Goal: Transaction & Acquisition: Purchase product/service

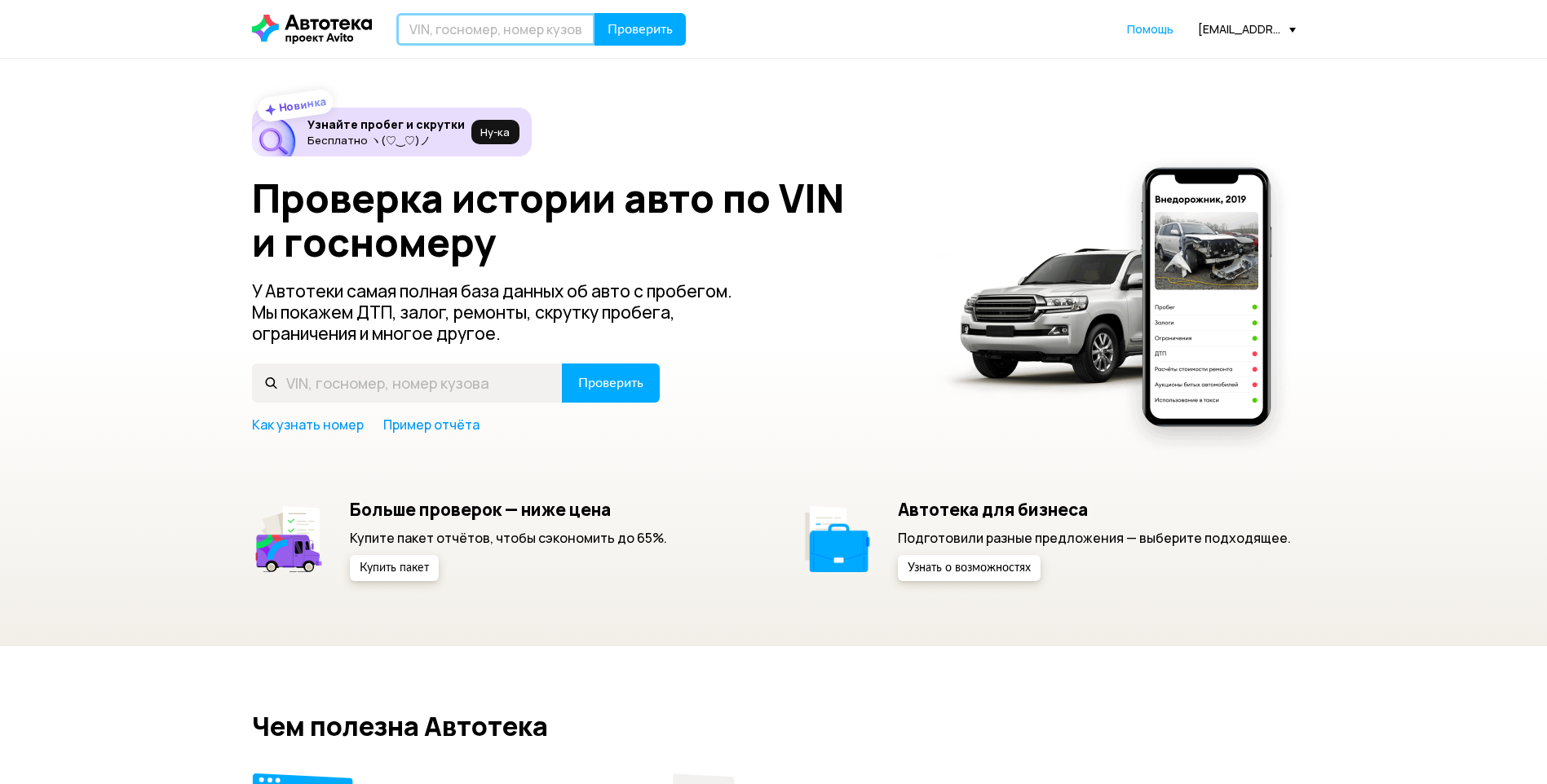
click at [451, 28] on input "text" at bounding box center [495, 29] width 199 height 33
paste input "[VEHICLE_IDENTIFICATION_NUMBER]"
type input "[VEHICLE_IDENTIFICATION_NUMBER]"
click at [613, 37] on button "Проверить" at bounding box center [640, 29] width 92 height 33
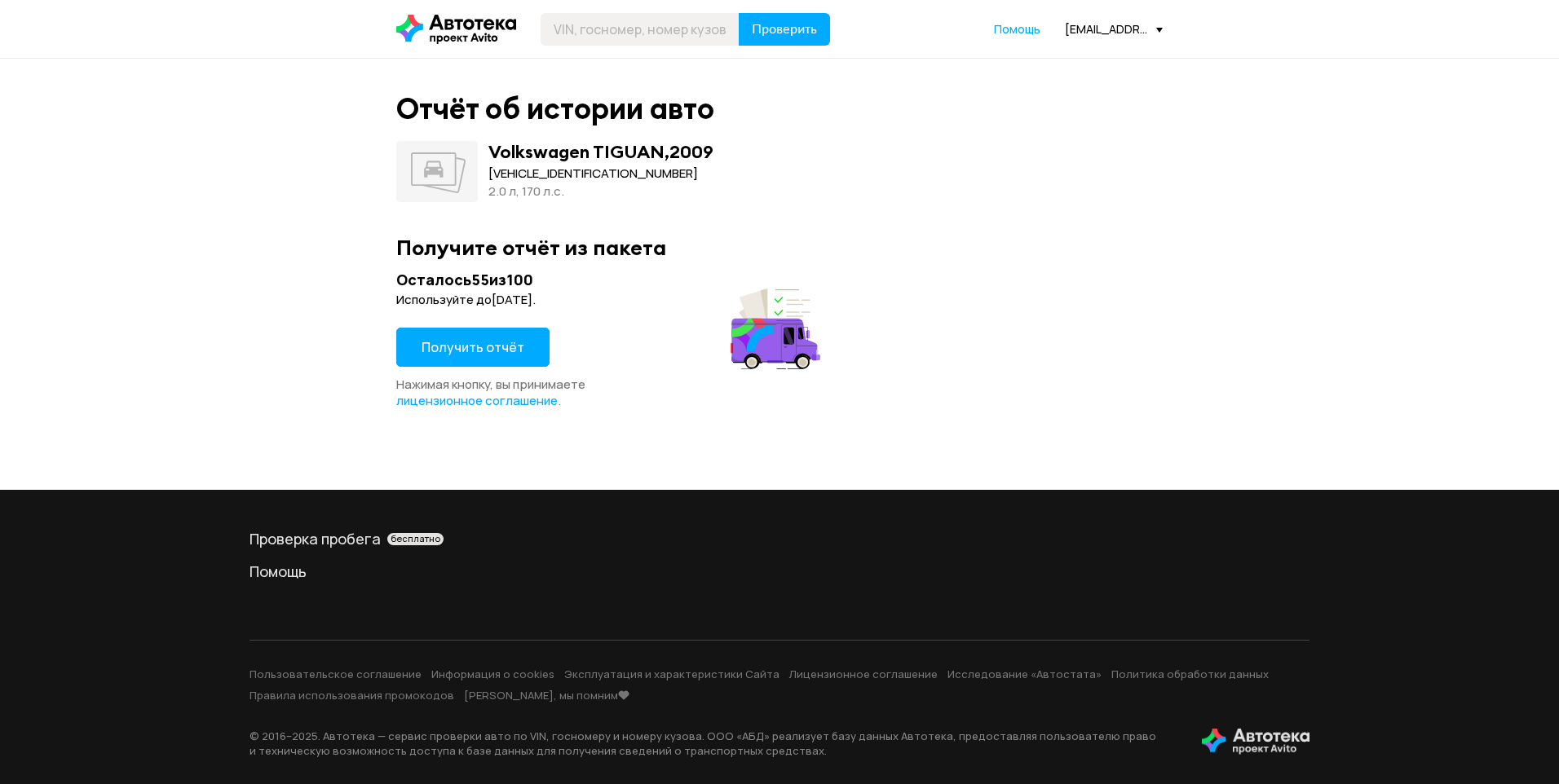
click at [477, 341] on span "Получить отчёт" at bounding box center [472, 347] width 102 height 18
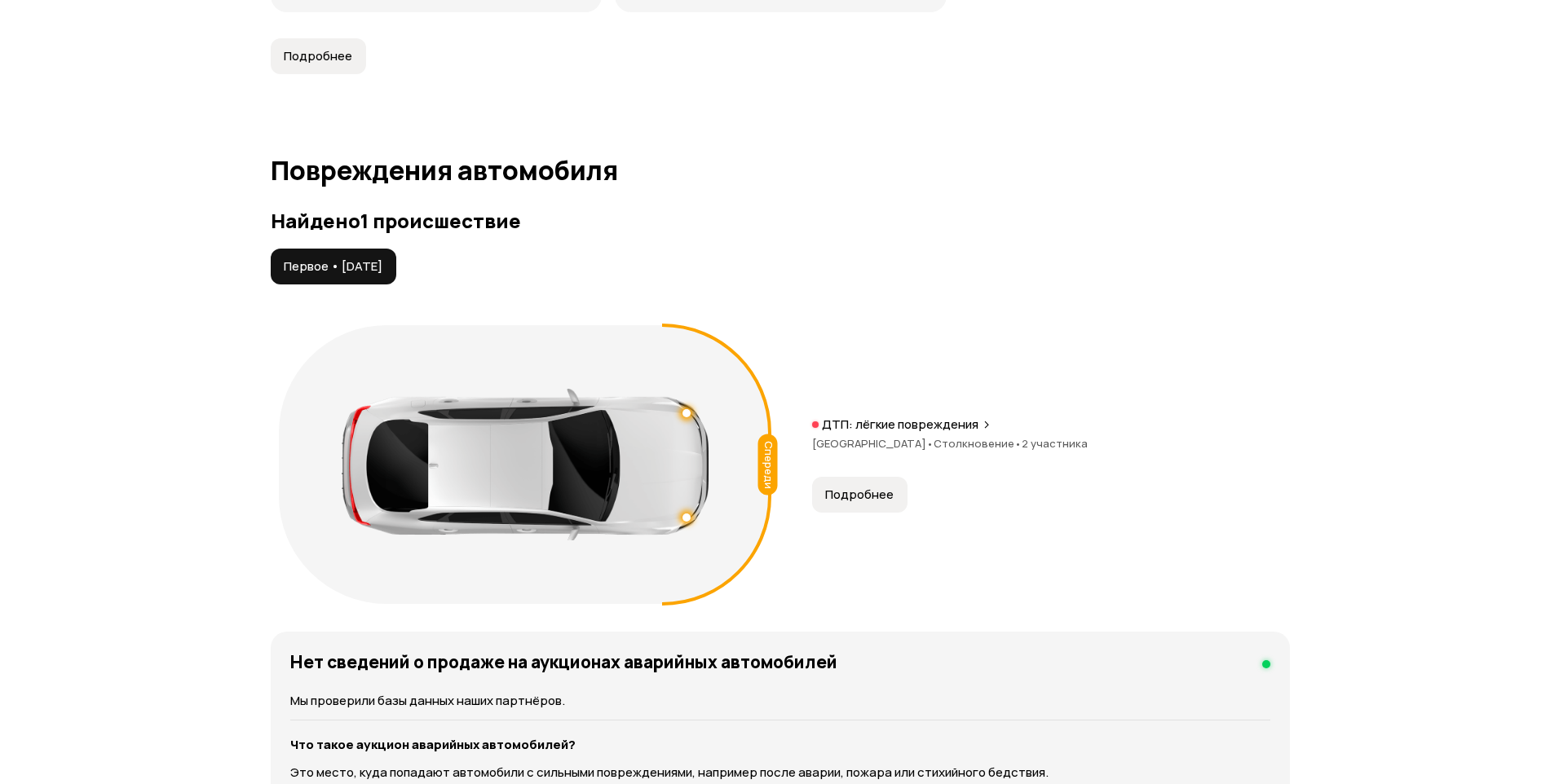
scroll to position [1549, 0]
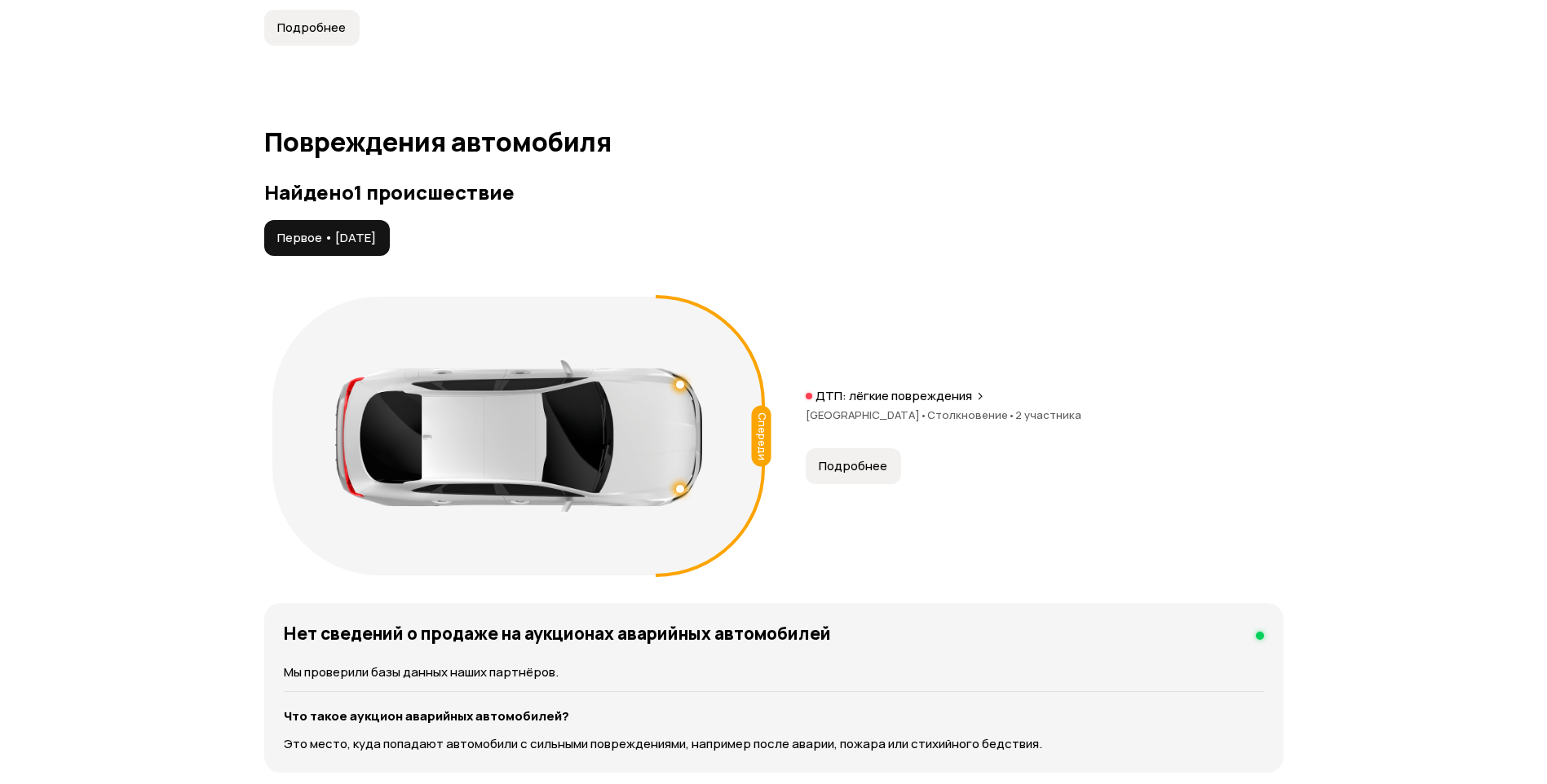
click at [855, 461] on span "Подробнее" at bounding box center [853, 467] width 69 height 16
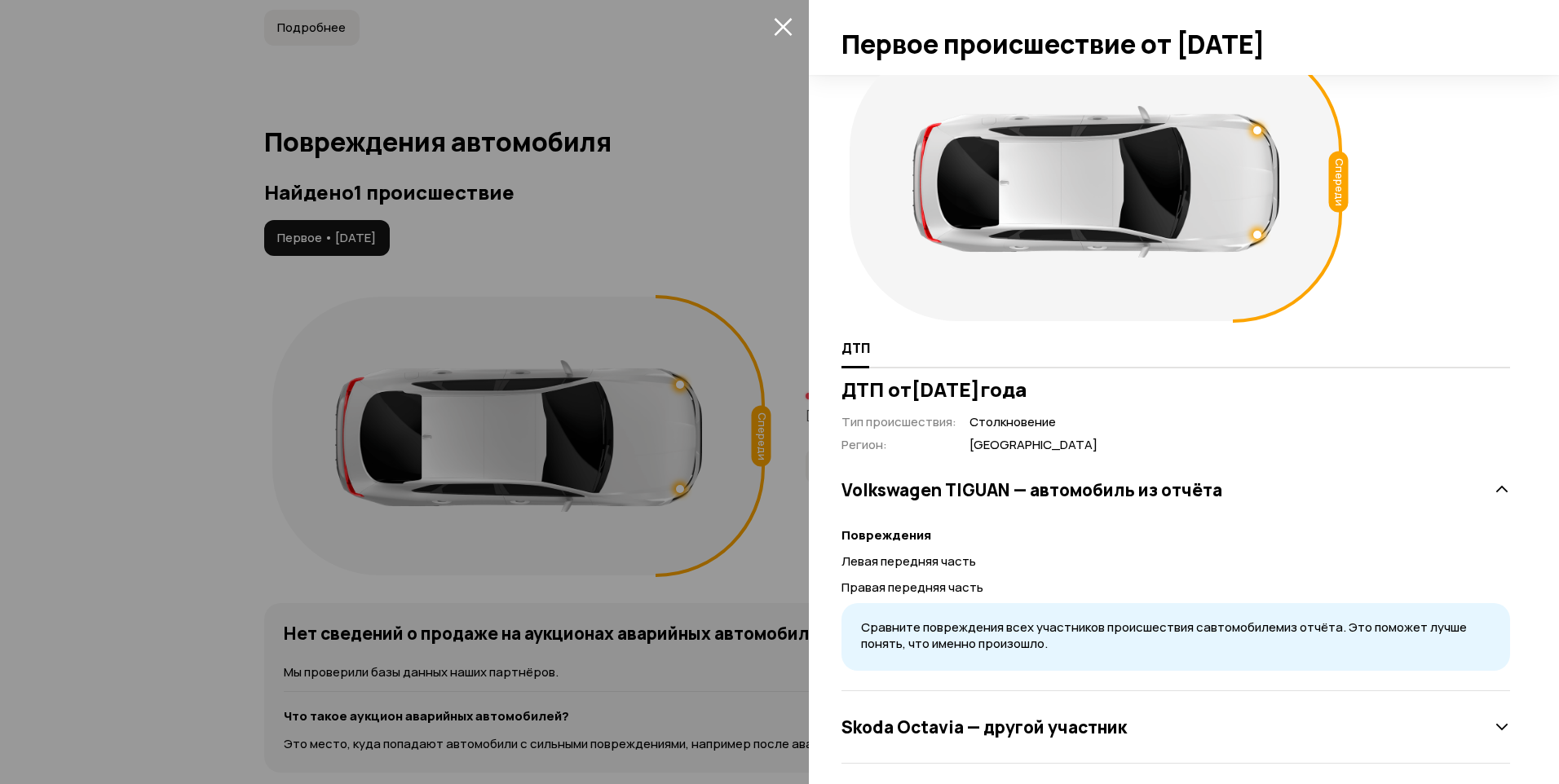
scroll to position [53, 0]
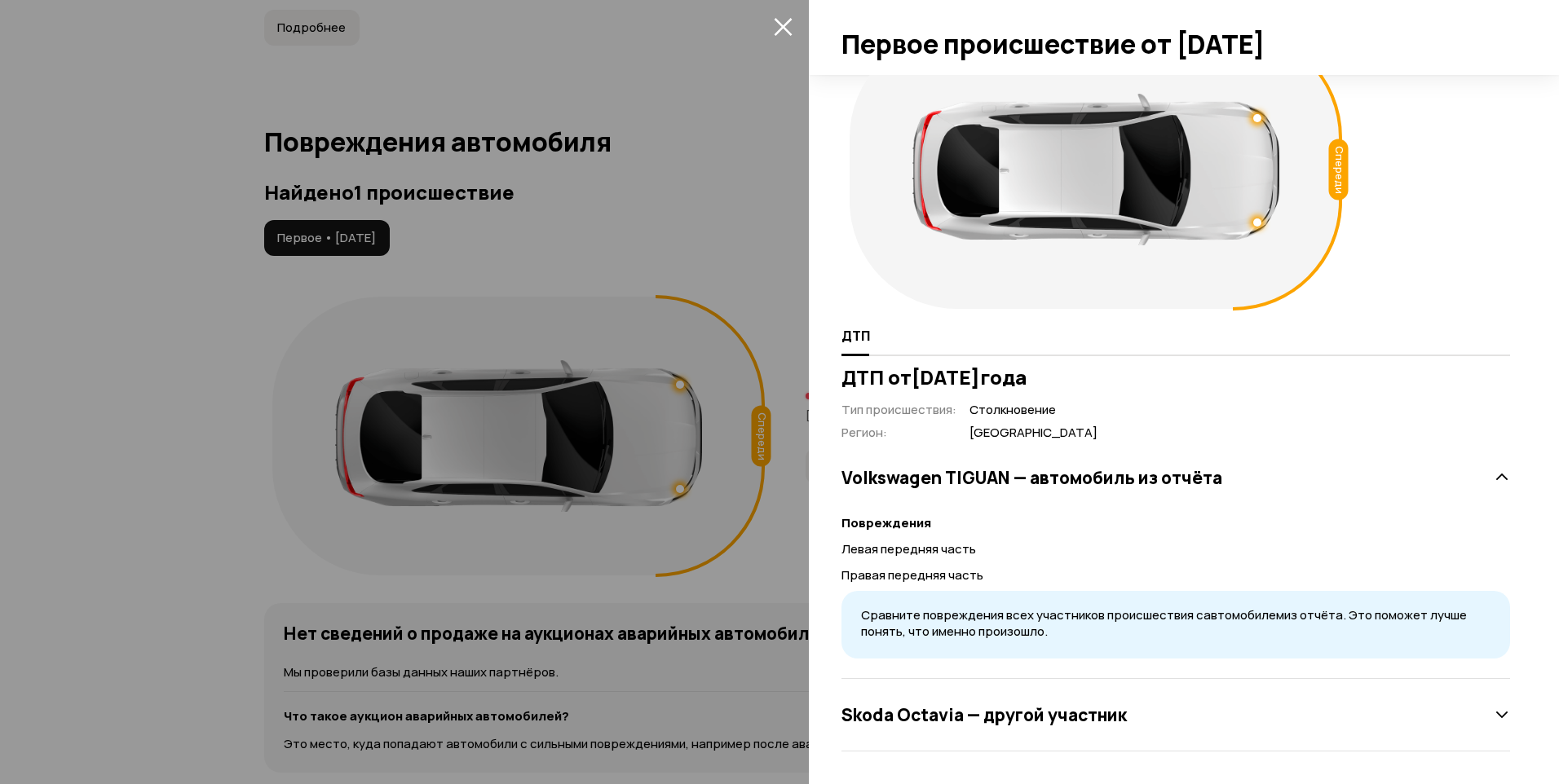
click at [1012, 715] on h3 "Skoda Octavia — другой участник" at bounding box center [983, 714] width 286 height 21
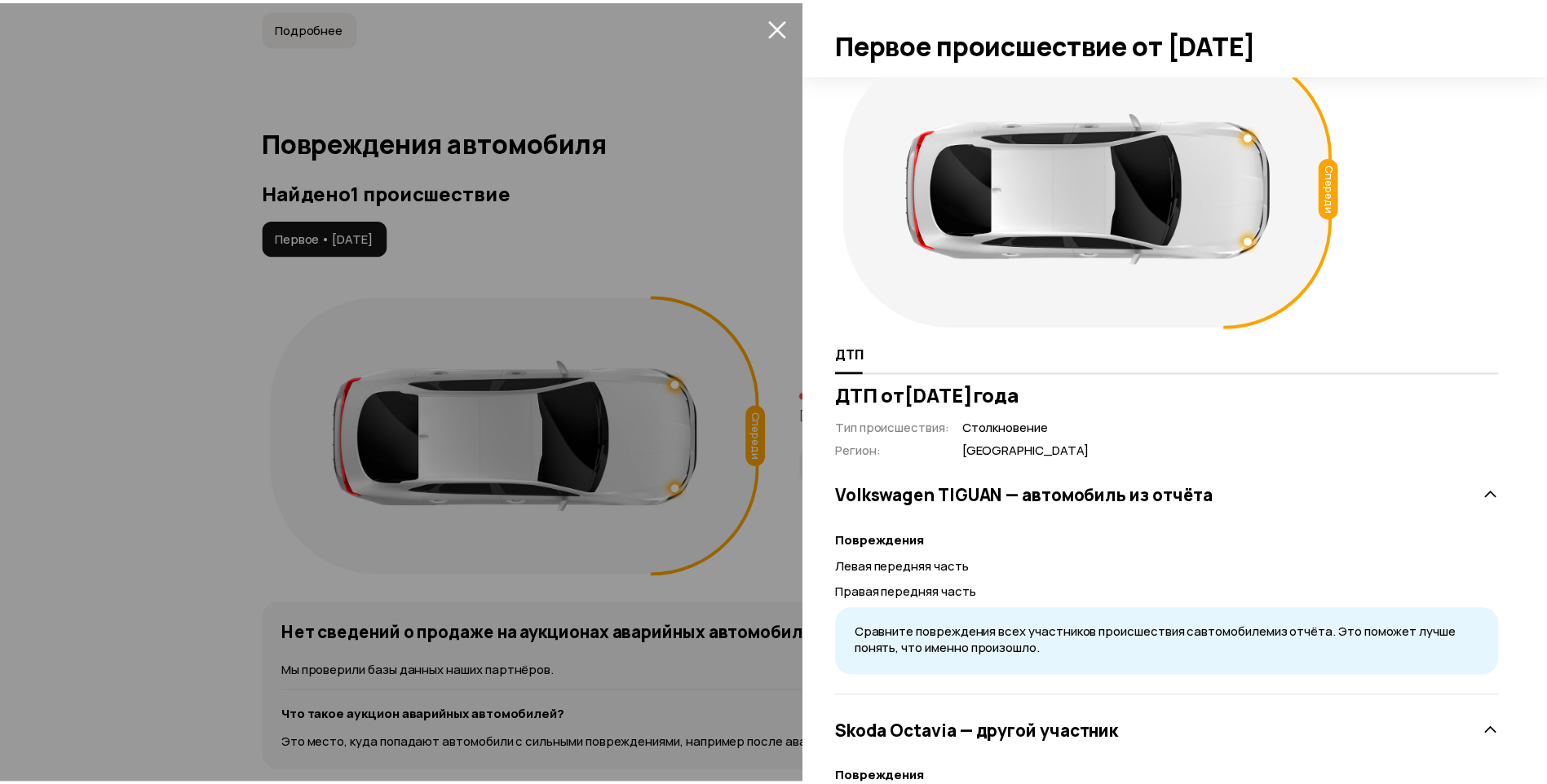
scroll to position [442, 0]
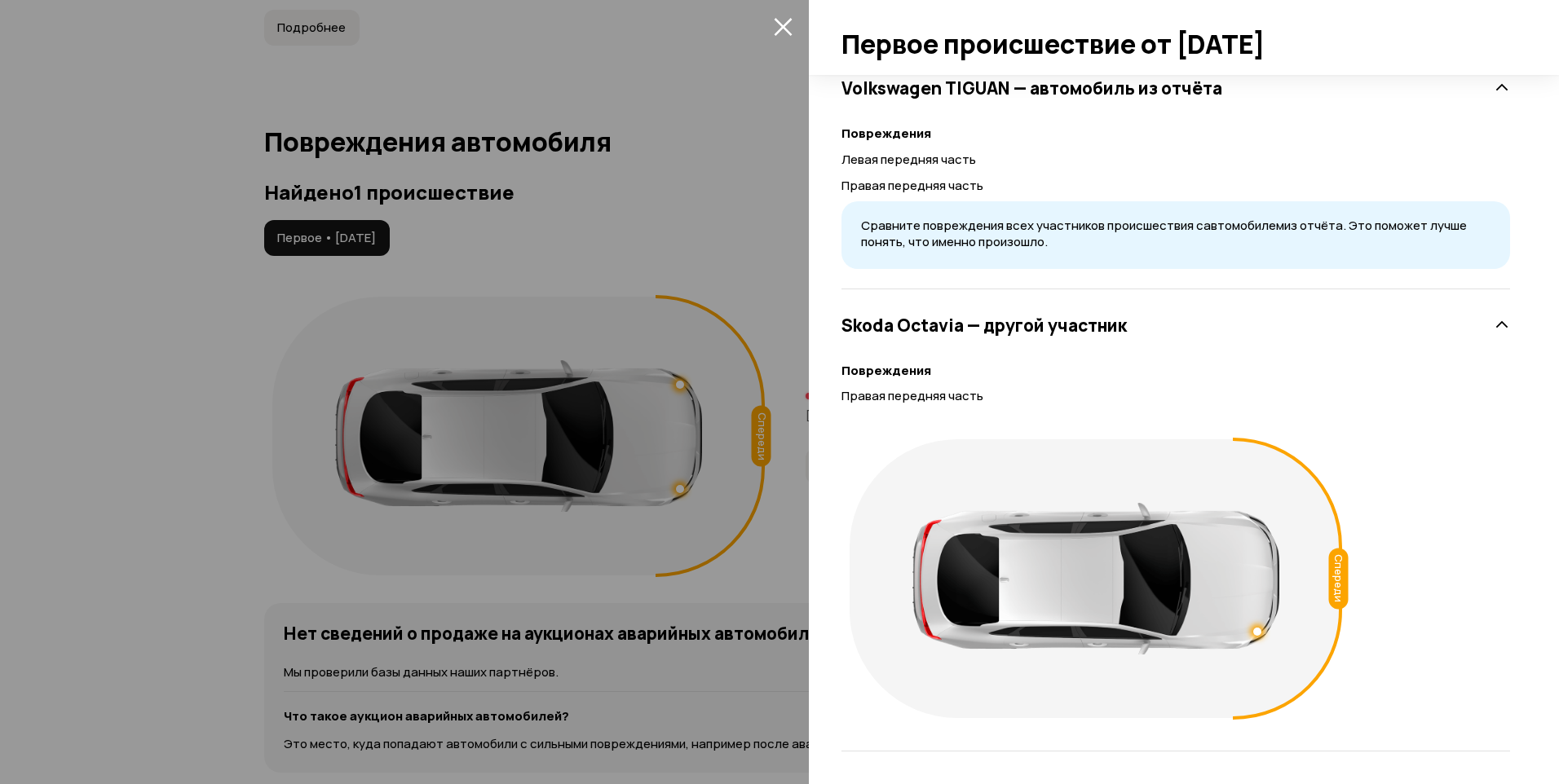
click at [596, 723] on div at bounding box center [780, 392] width 1559 height 784
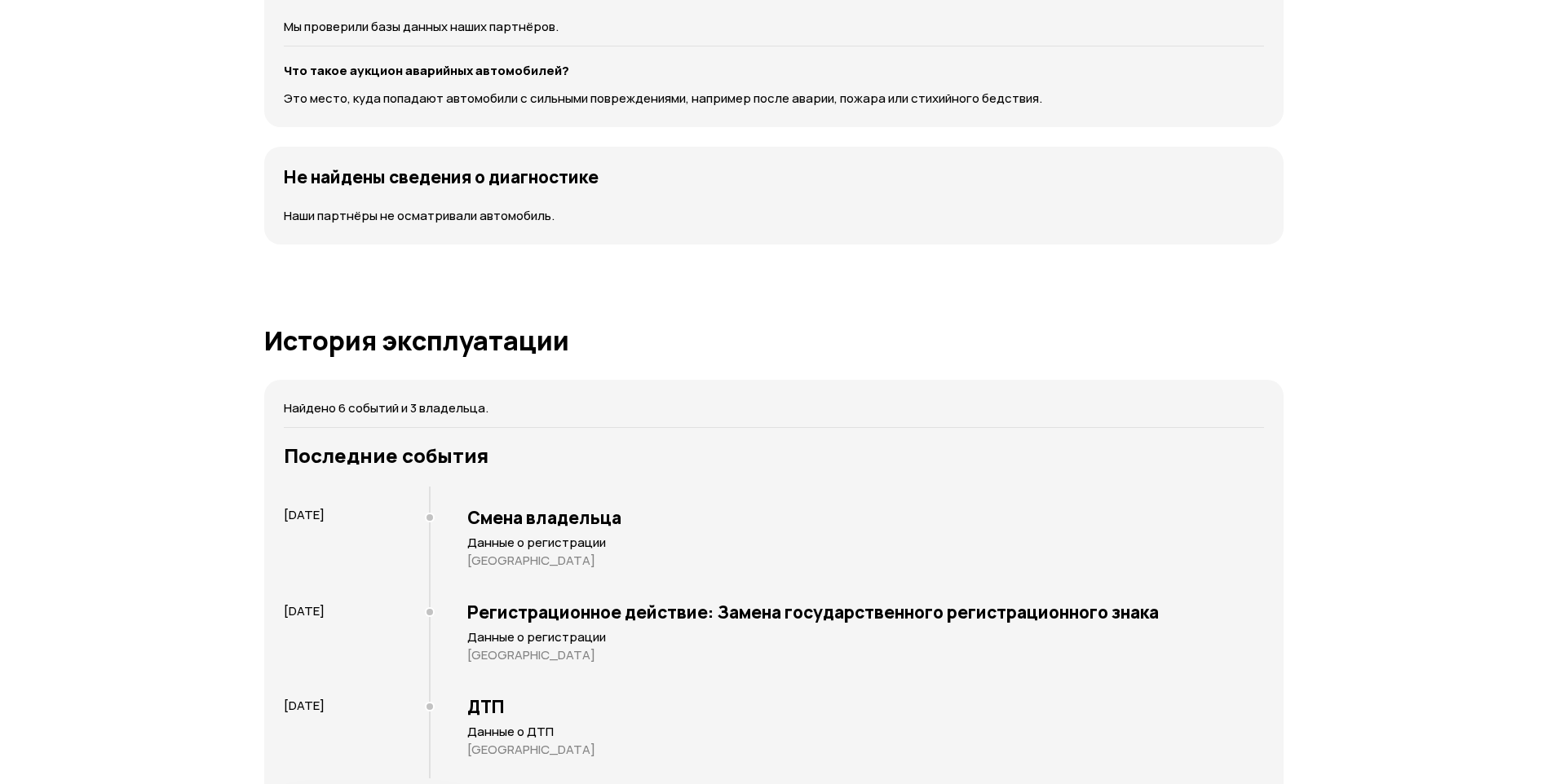
scroll to position [2202, 0]
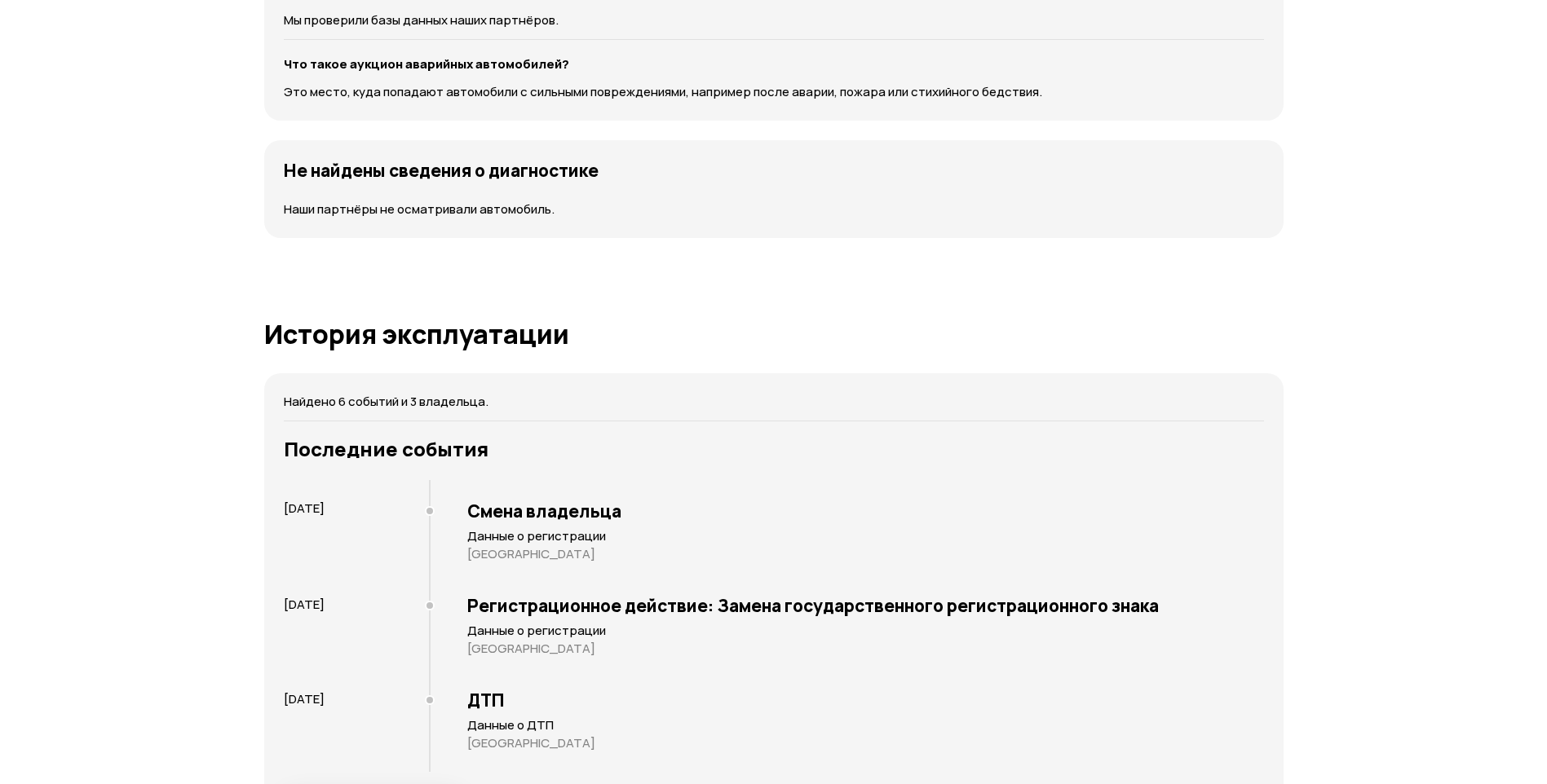
click at [813, 480] on div "Смена владельца Данные о регистрации [GEOGRAPHIC_DATA]" at bounding box center [846, 531] width 835 height 102
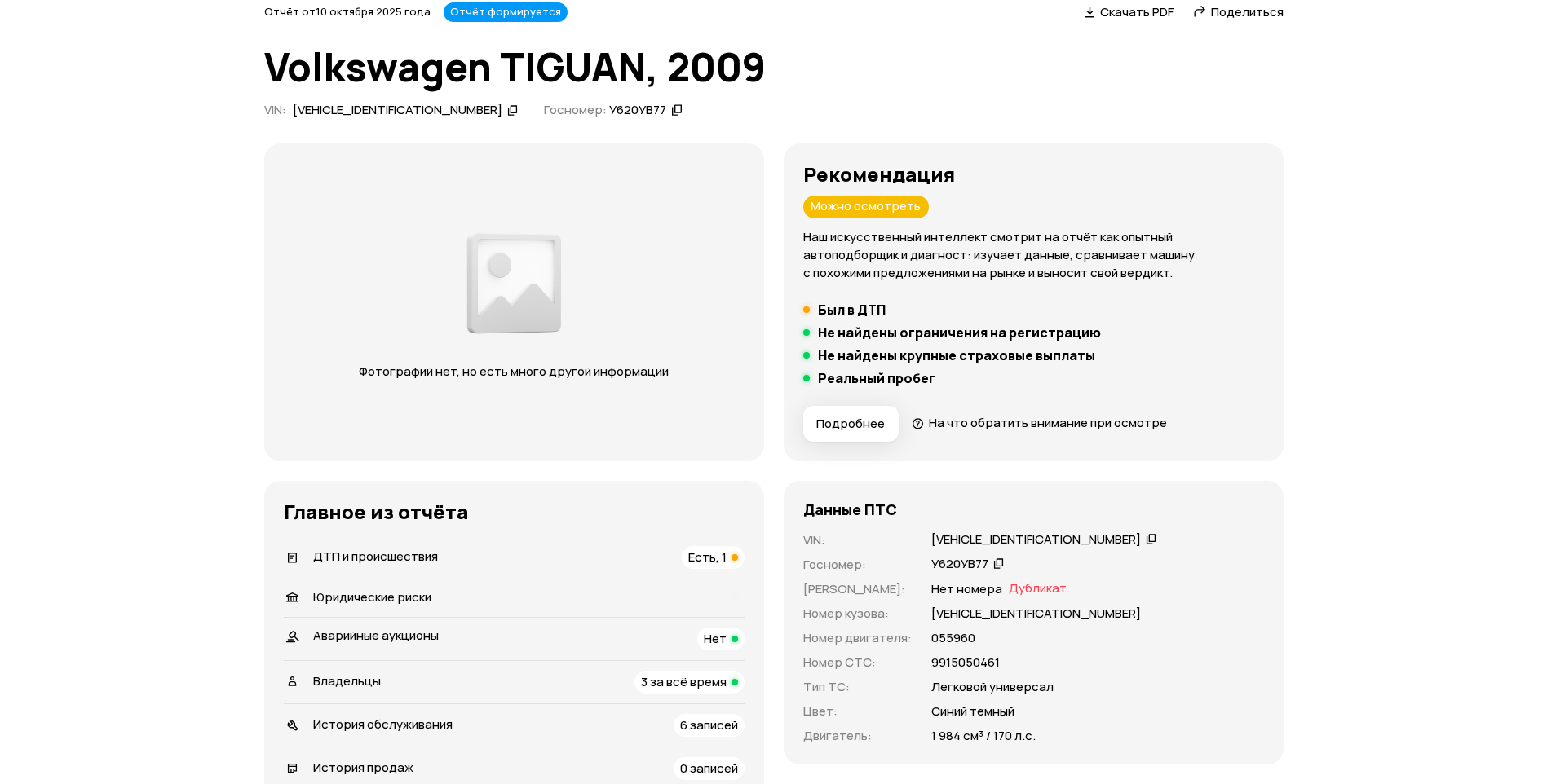
scroll to position [0, 0]
